Goal: Information Seeking & Learning: Check status

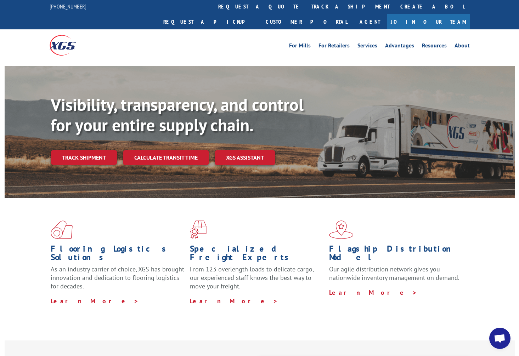
scroll to position [1, 0]
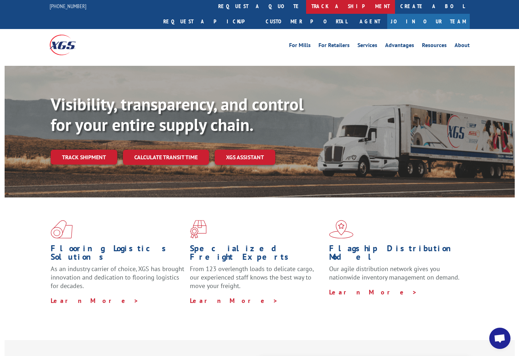
click at [306, 2] on link "track a shipment" at bounding box center [350, 6] width 89 height 15
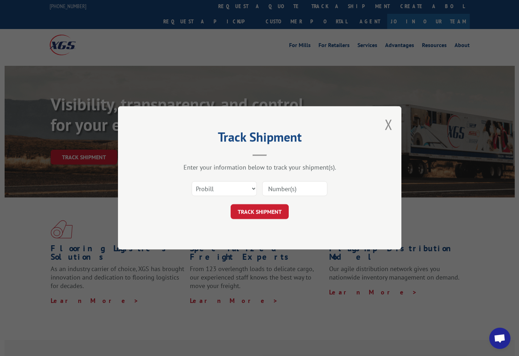
click at [291, 189] on input at bounding box center [294, 189] width 65 height 15
paste input "17402191"
type input "17402191"
click at [255, 215] on button "TRACK SHIPMENT" at bounding box center [260, 212] width 58 height 15
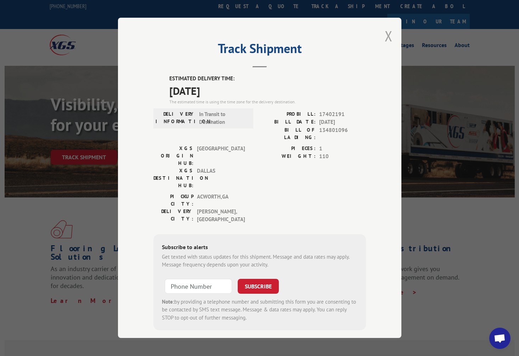
click at [391, 38] on button "Close modal" at bounding box center [389, 36] width 8 height 19
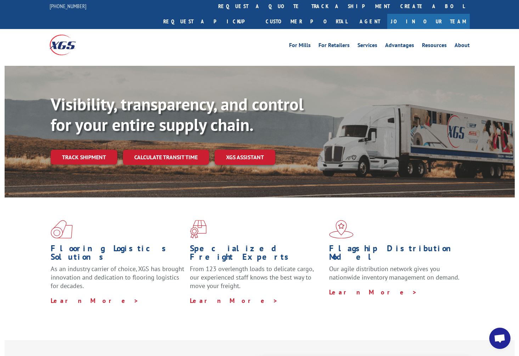
scroll to position [0, 0]
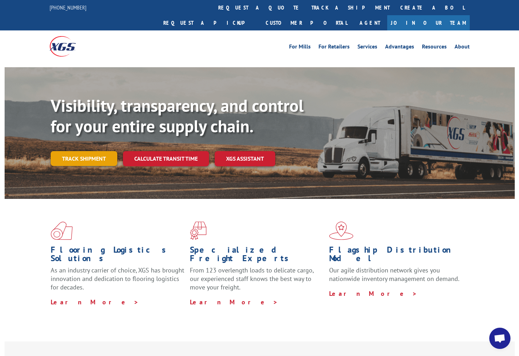
click at [93, 151] on link "Track shipment" at bounding box center [84, 158] width 67 height 15
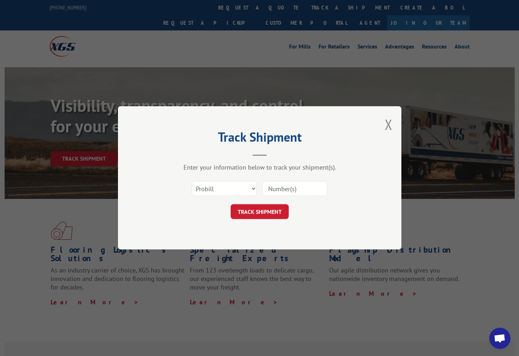
click at [297, 189] on input at bounding box center [294, 189] width 65 height 15
click at [286, 190] on input at bounding box center [294, 189] width 65 height 15
paste input "17402191"
type input "17402201"
click button "TRACK SHIPMENT" at bounding box center [260, 212] width 58 height 15
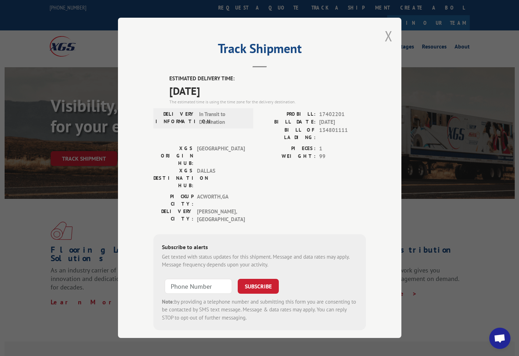
click at [387, 35] on button "Close modal" at bounding box center [389, 36] width 8 height 19
